Goal: Transaction & Acquisition: Obtain resource

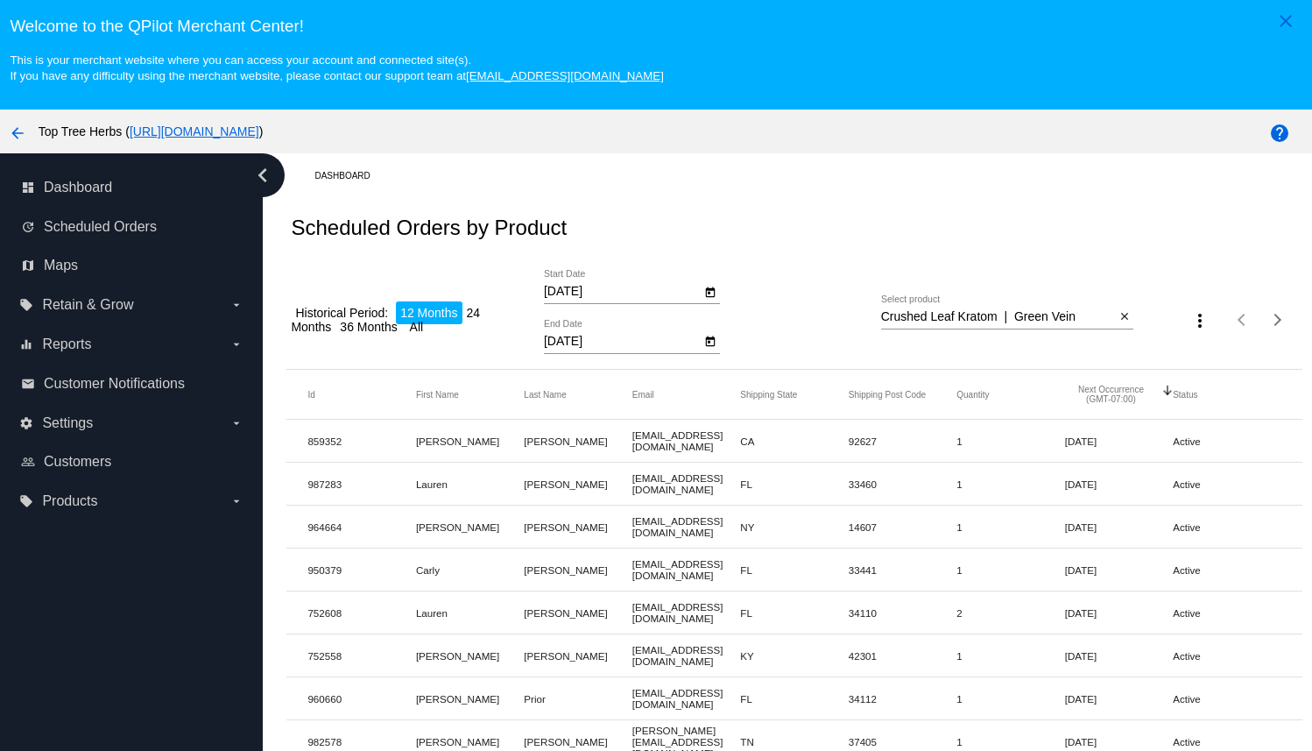
scroll to position [264, 0]
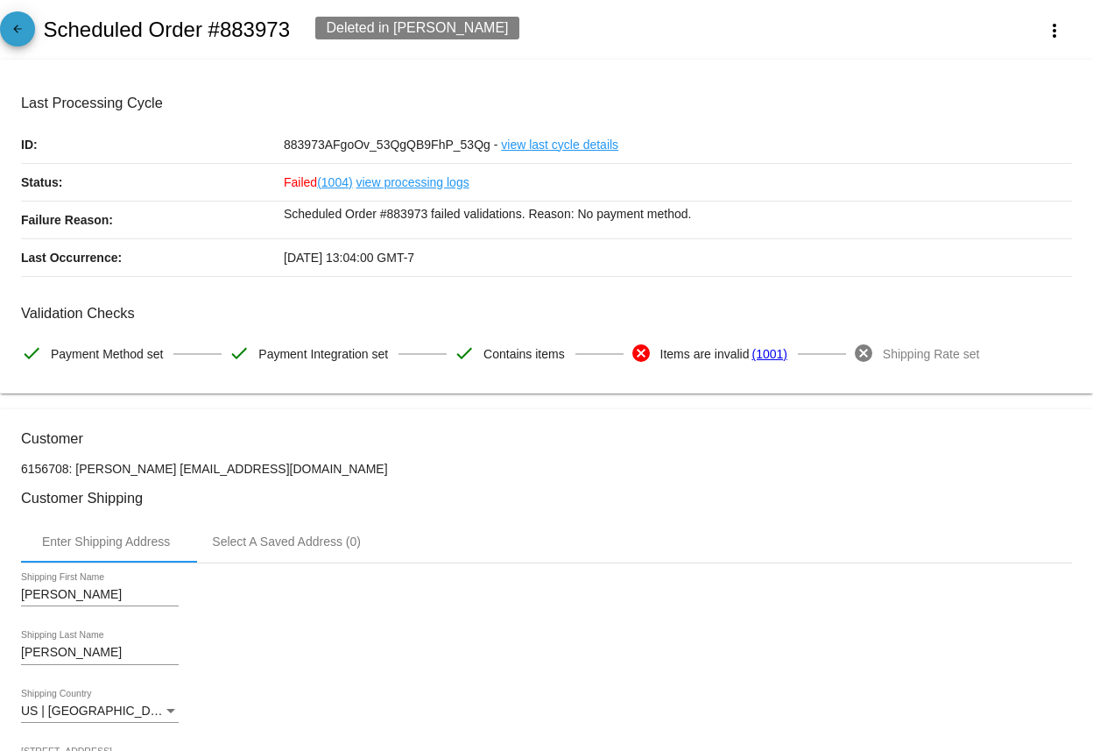
click at [20, 29] on mat-icon "arrow_back" at bounding box center [17, 33] width 21 height 21
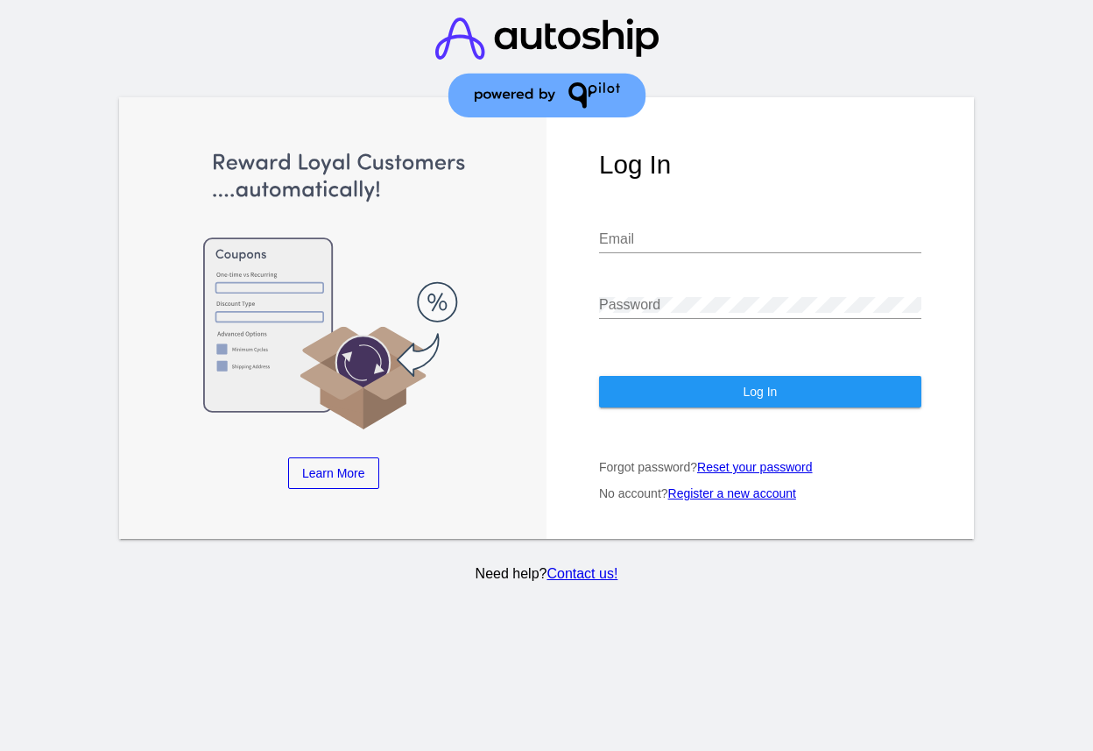
click at [675, 255] on div "Email" at bounding box center [760, 242] width 322 height 57
click at [673, 242] on input "Email" at bounding box center [760, 239] width 322 height 16
type input "caro@toptreeherbs.com"
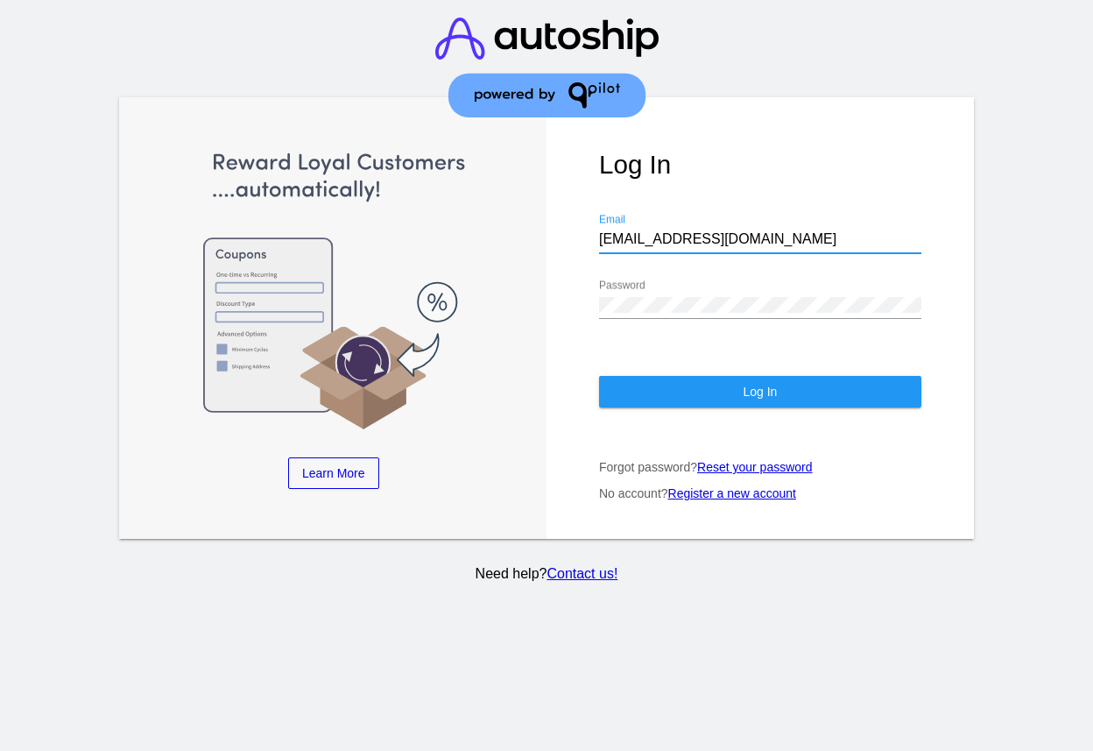
click at [723, 392] on button "Log In" at bounding box center [760, 392] width 322 height 32
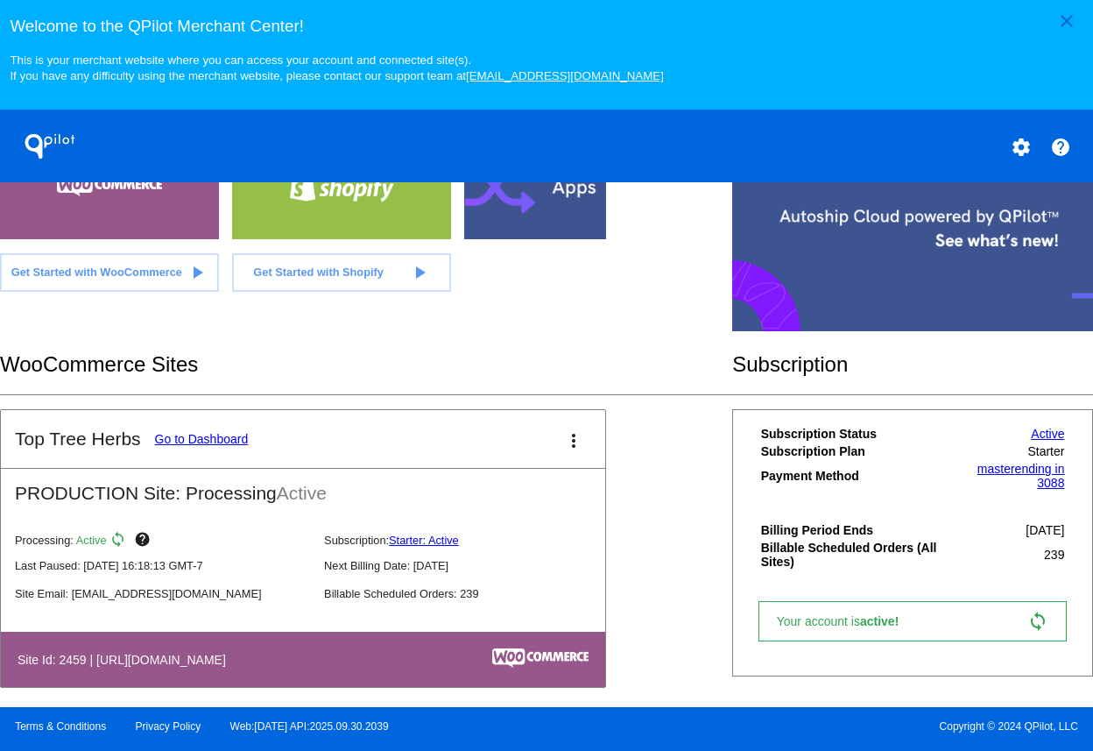
scroll to position [524, 0]
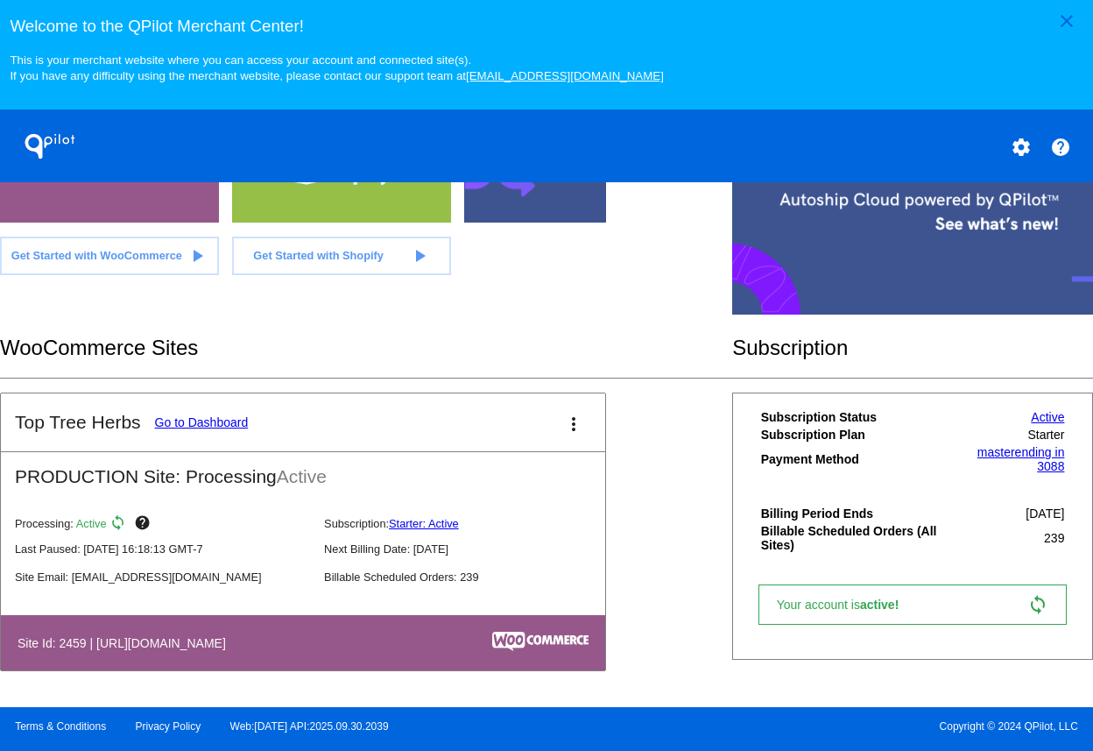
click at [189, 426] on link "Go to Dashboard" at bounding box center [202, 422] width 94 height 14
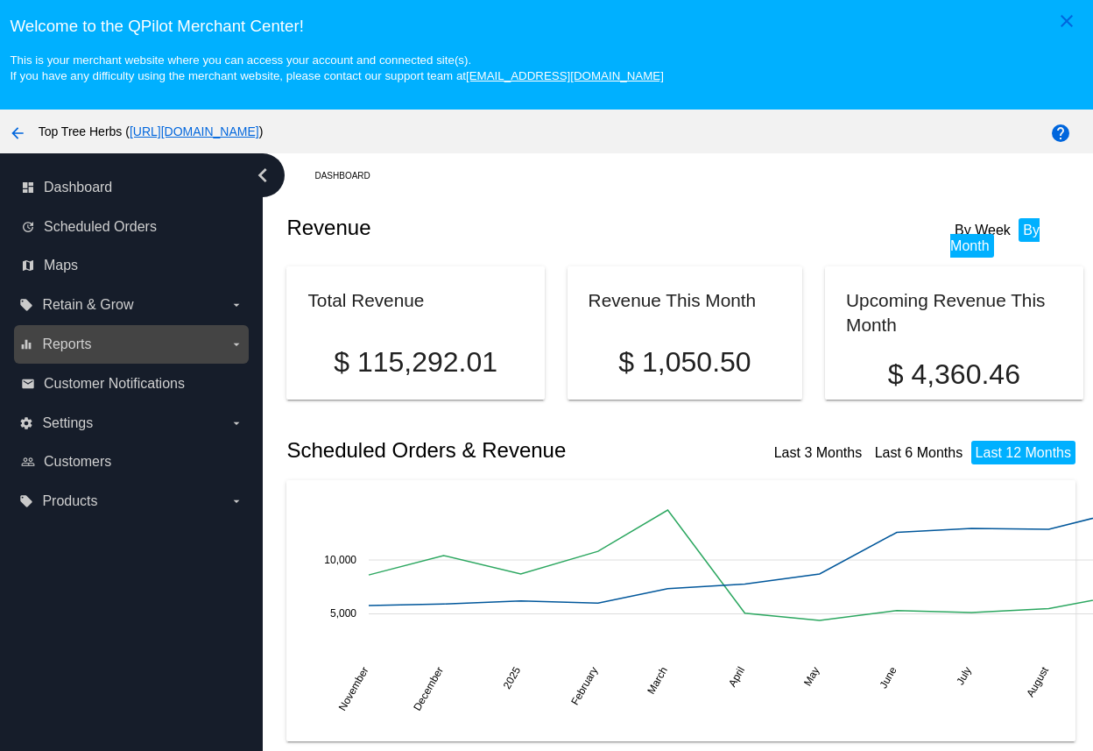
click at [240, 343] on icon "arrow_drop_down" at bounding box center [236, 344] width 14 height 14
click at [0, 0] on input "equalizer Reports arrow_drop_down" at bounding box center [0, 0] width 0 height 0
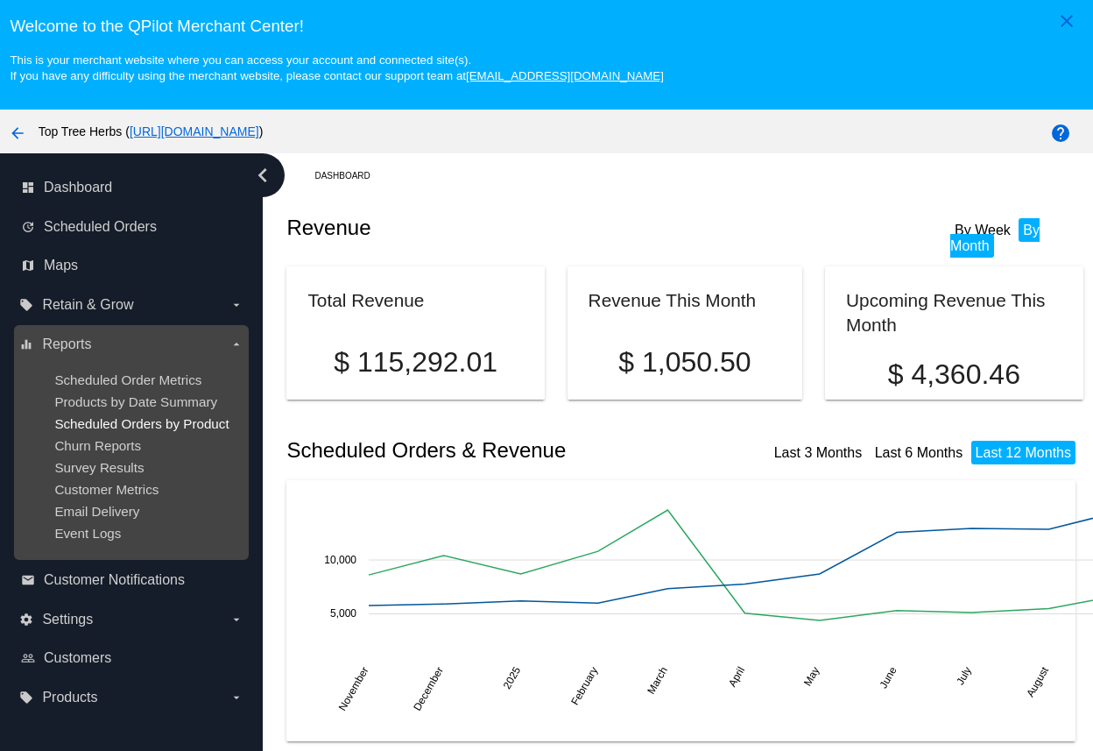
click at [165, 427] on span "Scheduled Orders by Product" at bounding box center [141, 423] width 174 height 15
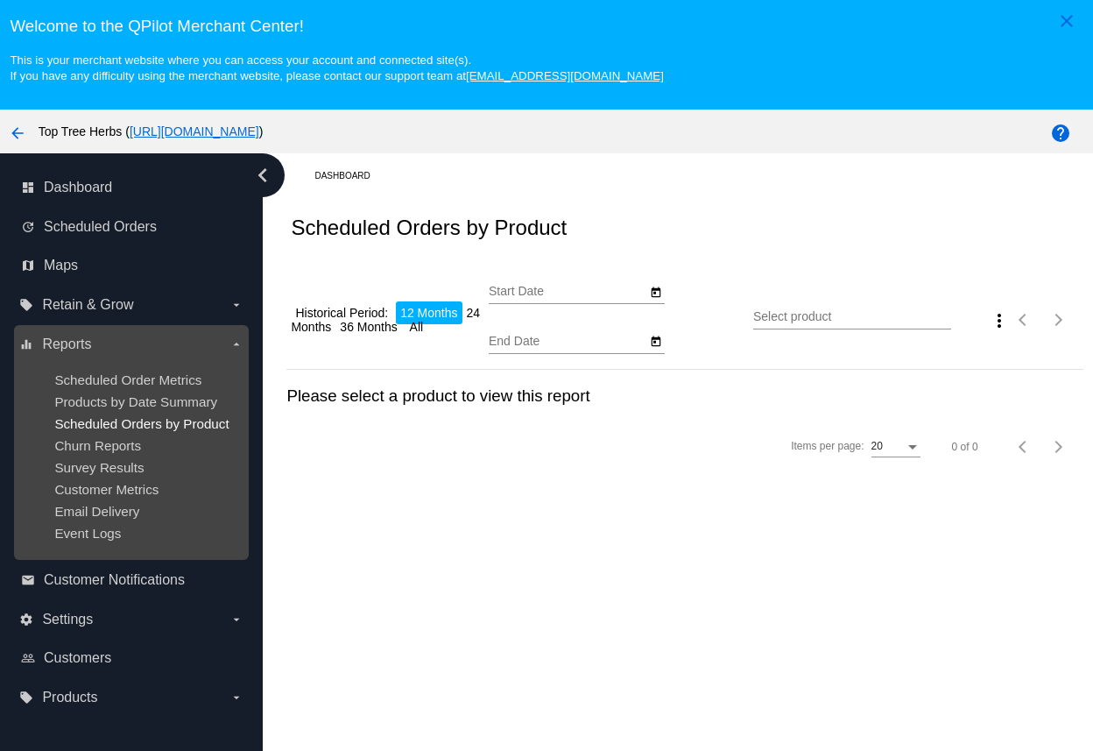
type input "10/5/2024"
type input "10/5/2025"
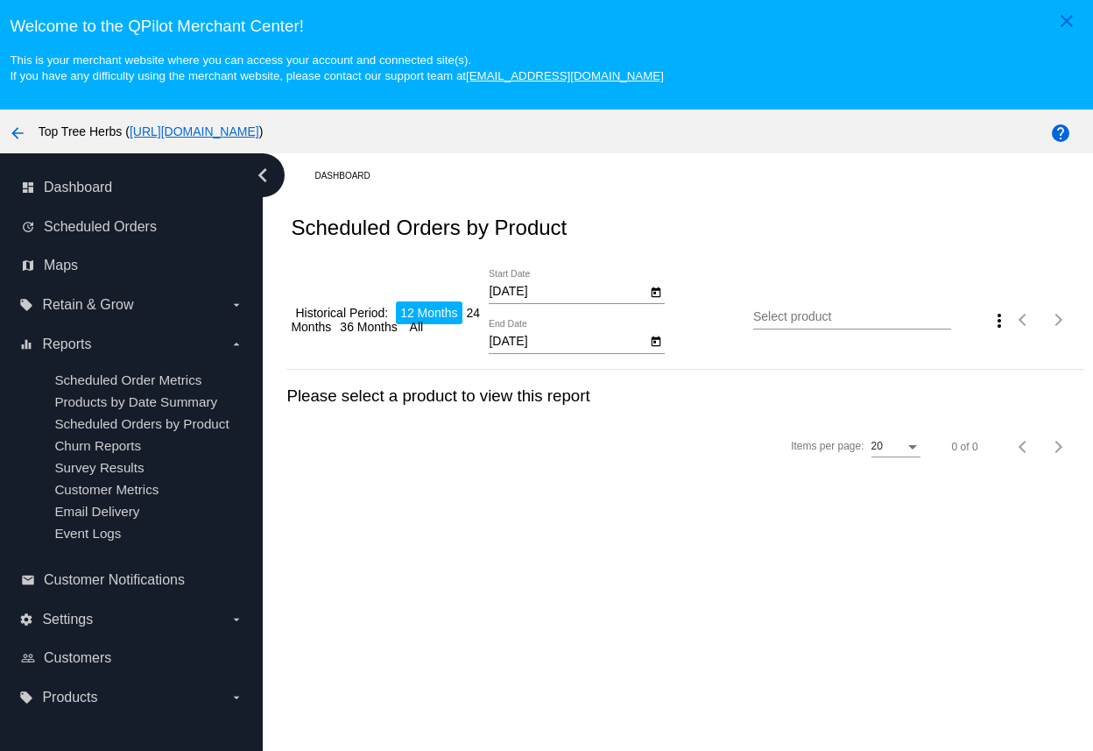
click at [782, 318] on input "Select product" at bounding box center [852, 317] width 198 height 14
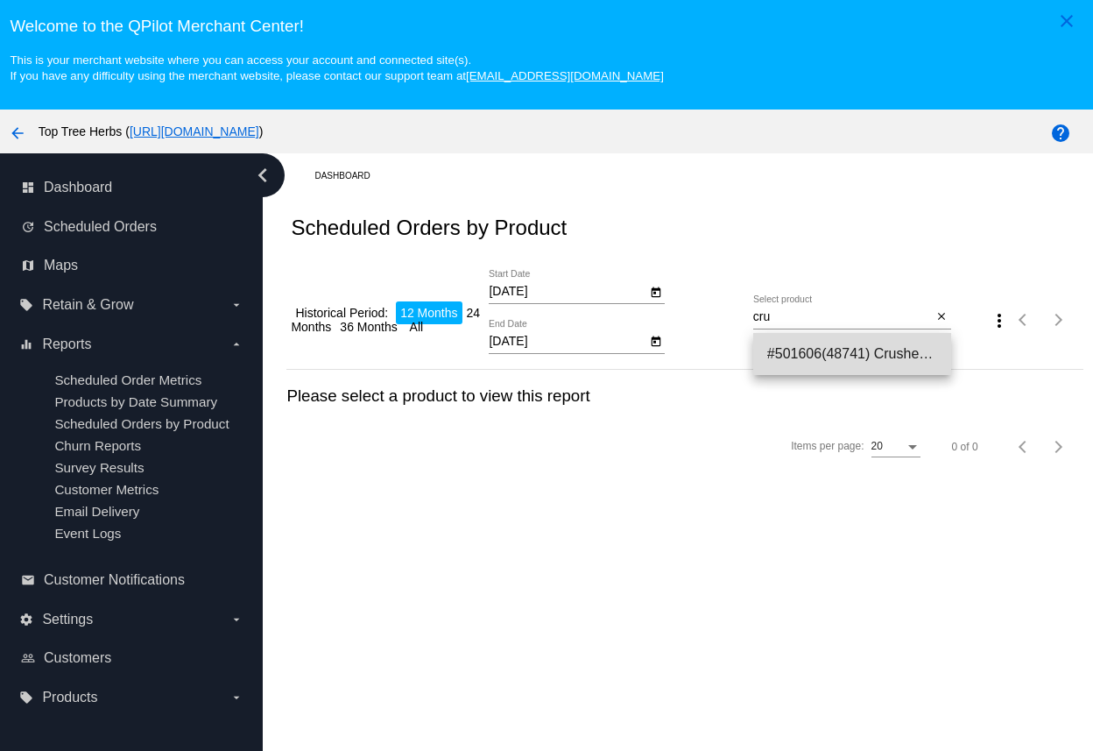
click at [863, 356] on span "#501606(48741) Crushed Leaf Kratom | Green Vein 39.75" at bounding box center [852, 354] width 170 height 42
type input "Crushed Leaf Kratom | Green Vein"
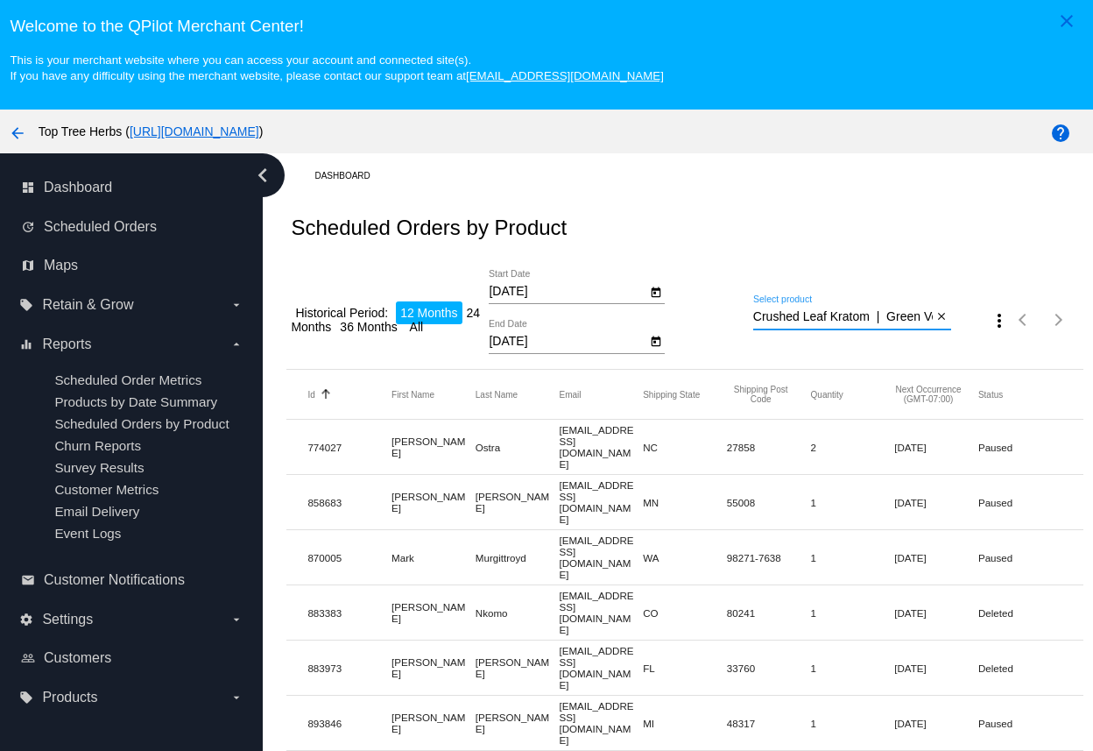
drag, startPoint x: 767, startPoint y: 322, endPoint x: 702, endPoint y: 322, distance: 65.7
click at [702, 322] on div "Historical Period: 12 Months 24 Months 36 Months All 10/5/2024 Start Date 10/5/…" at bounding box center [684, 313] width 796 height 111
click at [702, 322] on div "10/5/2024 Start Date 10/5/2025 End Date" at bounding box center [621, 319] width 264 height 99
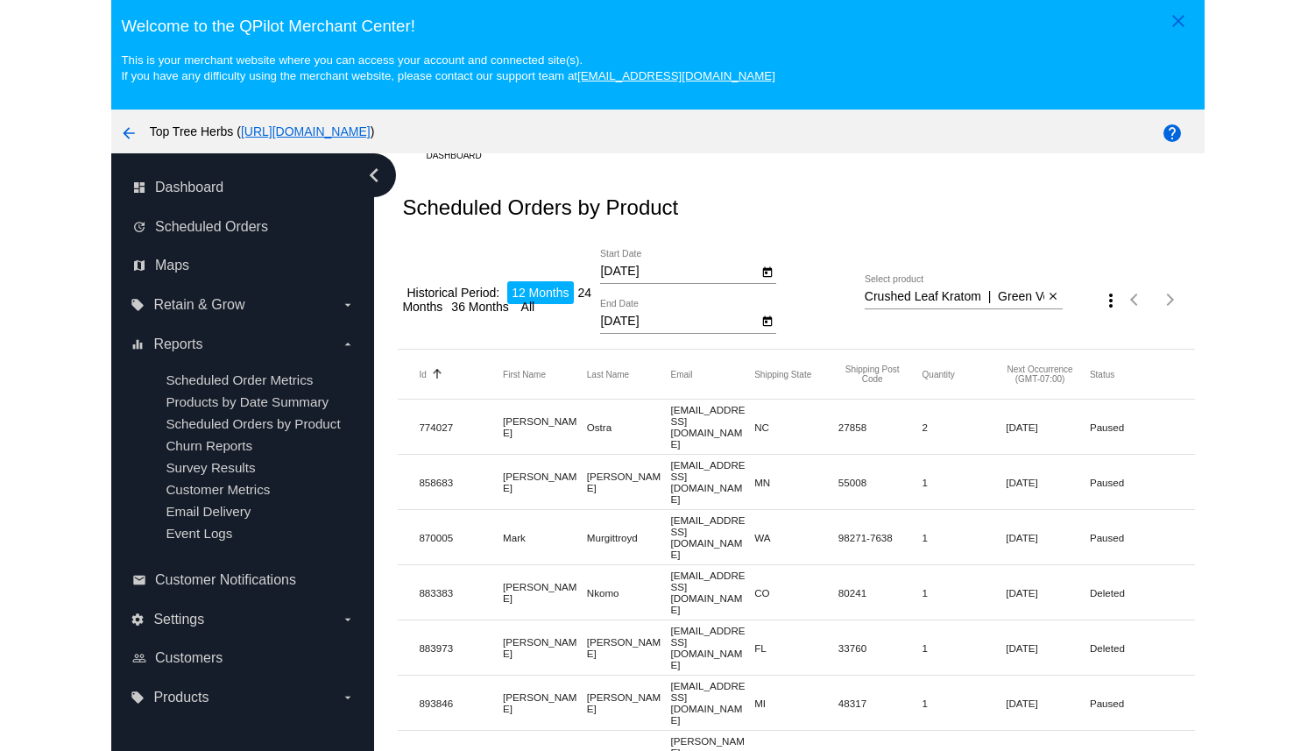
scroll to position [28, 0]
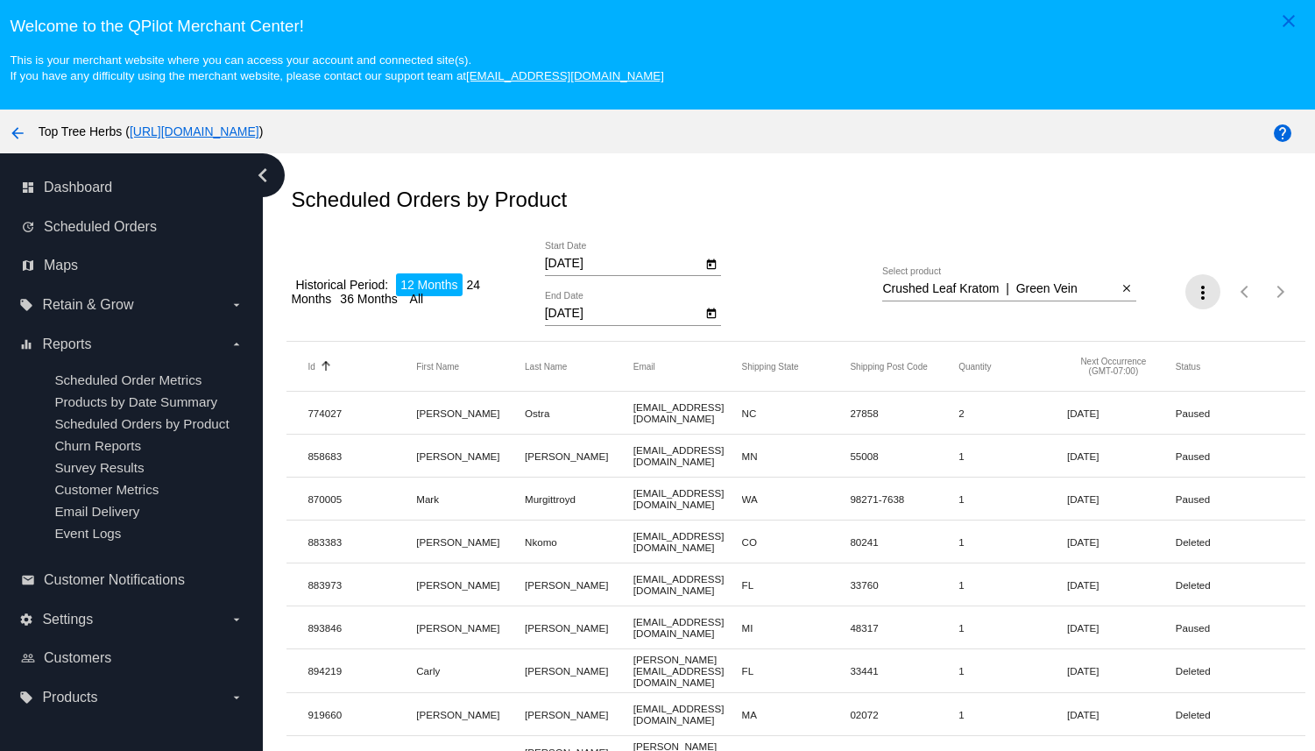
click at [1092, 299] on mat-icon "more_vert" at bounding box center [1202, 292] width 21 height 21
click at [1092, 335] on span "Export" at bounding box center [1255, 339] width 35 height 14
click at [703, 321] on button "Open calendar" at bounding box center [711, 312] width 18 height 18
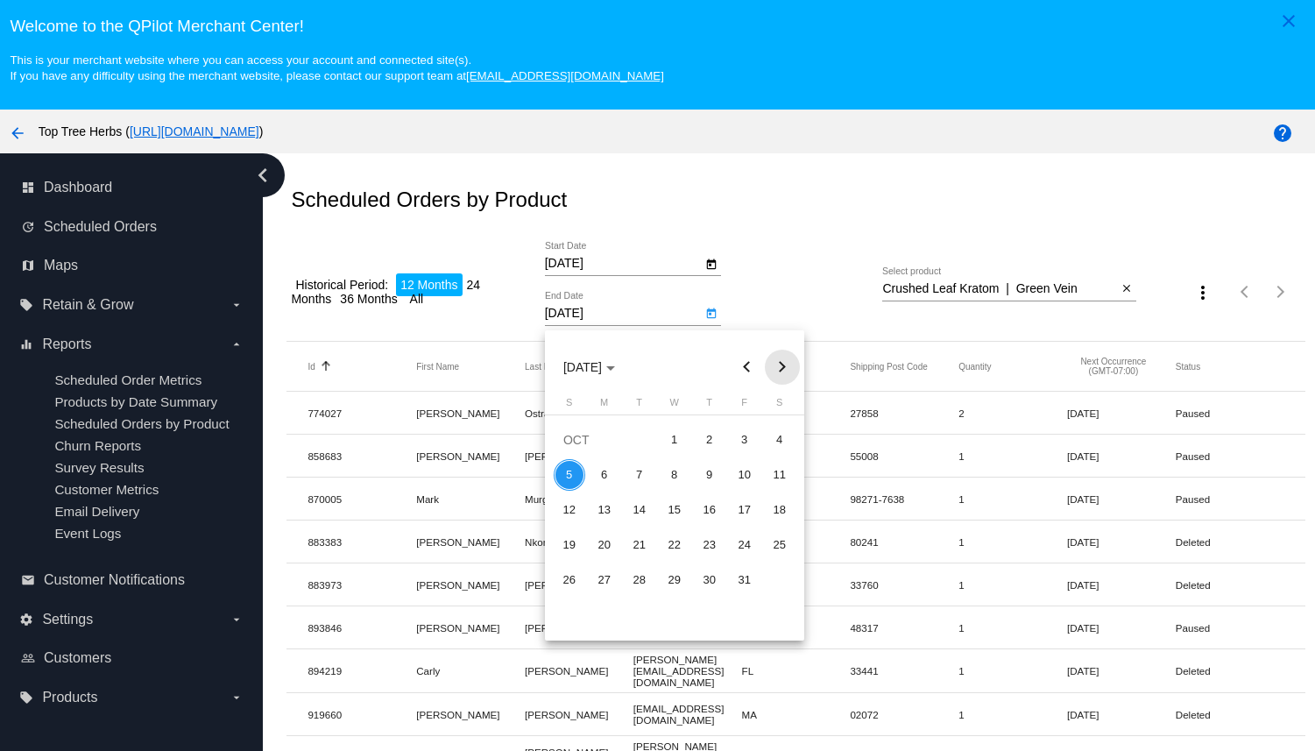
click at [781, 356] on button "Next month" at bounding box center [782, 366] width 35 height 35
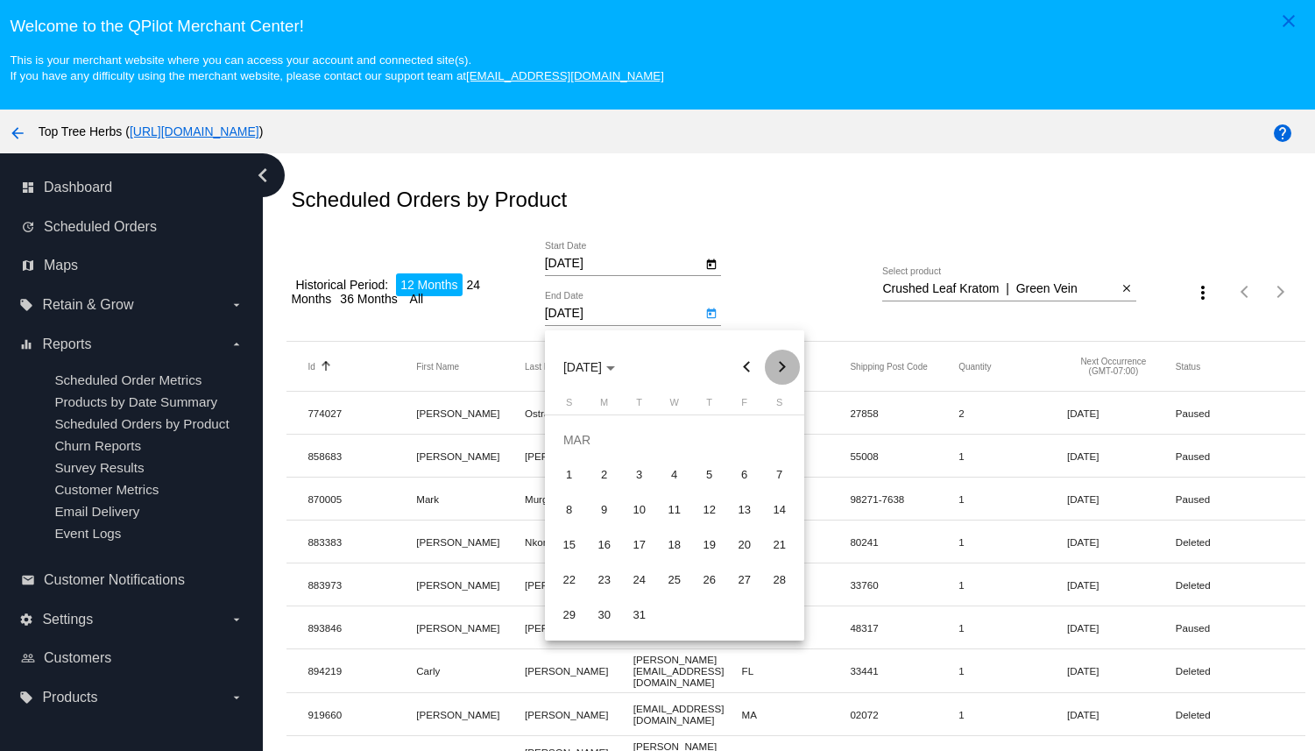
click at [781, 356] on button "Next month" at bounding box center [782, 366] width 35 height 35
click at [751, 439] on div "1" at bounding box center [745, 440] width 32 height 32
type input "5/1/2026"
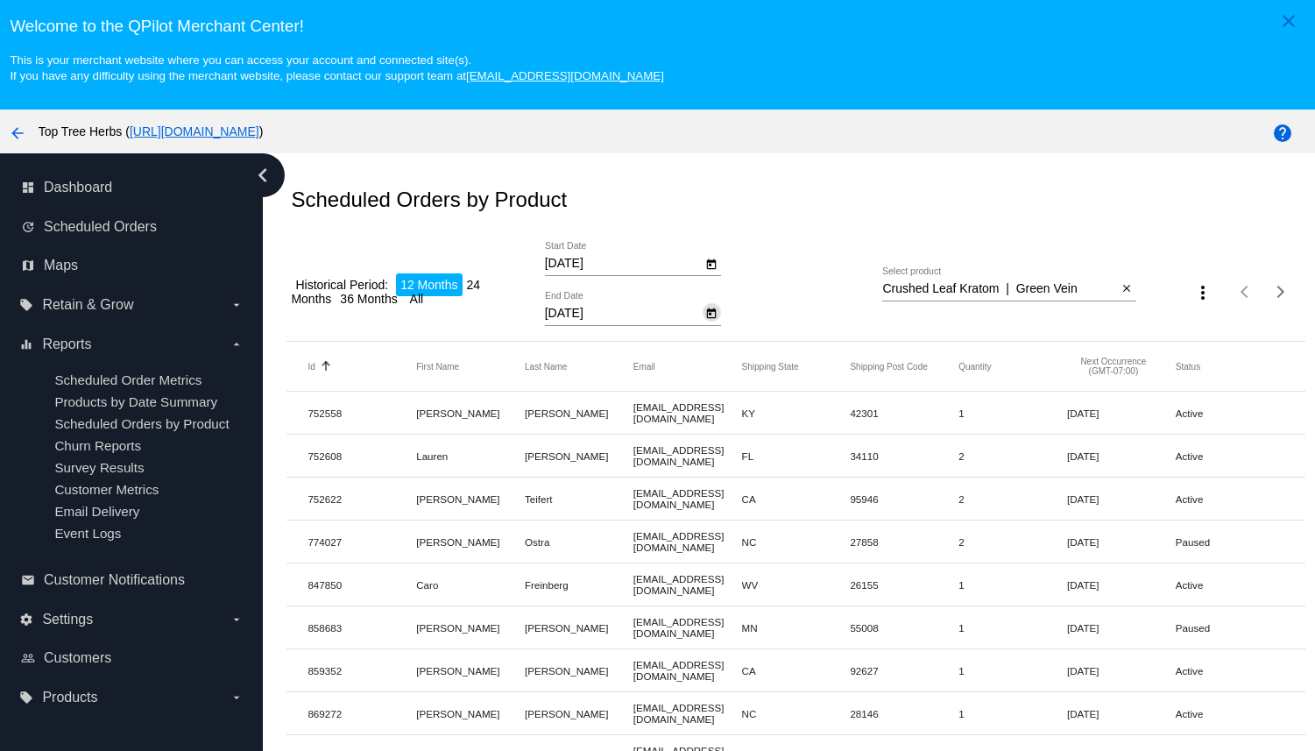
click at [1092, 287] on mat-icon "more_vert" at bounding box center [1202, 292] width 21 height 21
click at [1092, 339] on mat-icon "file_download" at bounding box center [1209, 340] width 21 height 21
click at [1092, 371] on button "Status" at bounding box center [1187, 366] width 25 height 11
click at [1092, 294] on mat-icon "more_vert" at bounding box center [1202, 292] width 21 height 21
click at [1092, 340] on button "file_download Export" at bounding box center [1236, 339] width 102 height 42
